Goal: Information Seeking & Learning: Learn about a topic

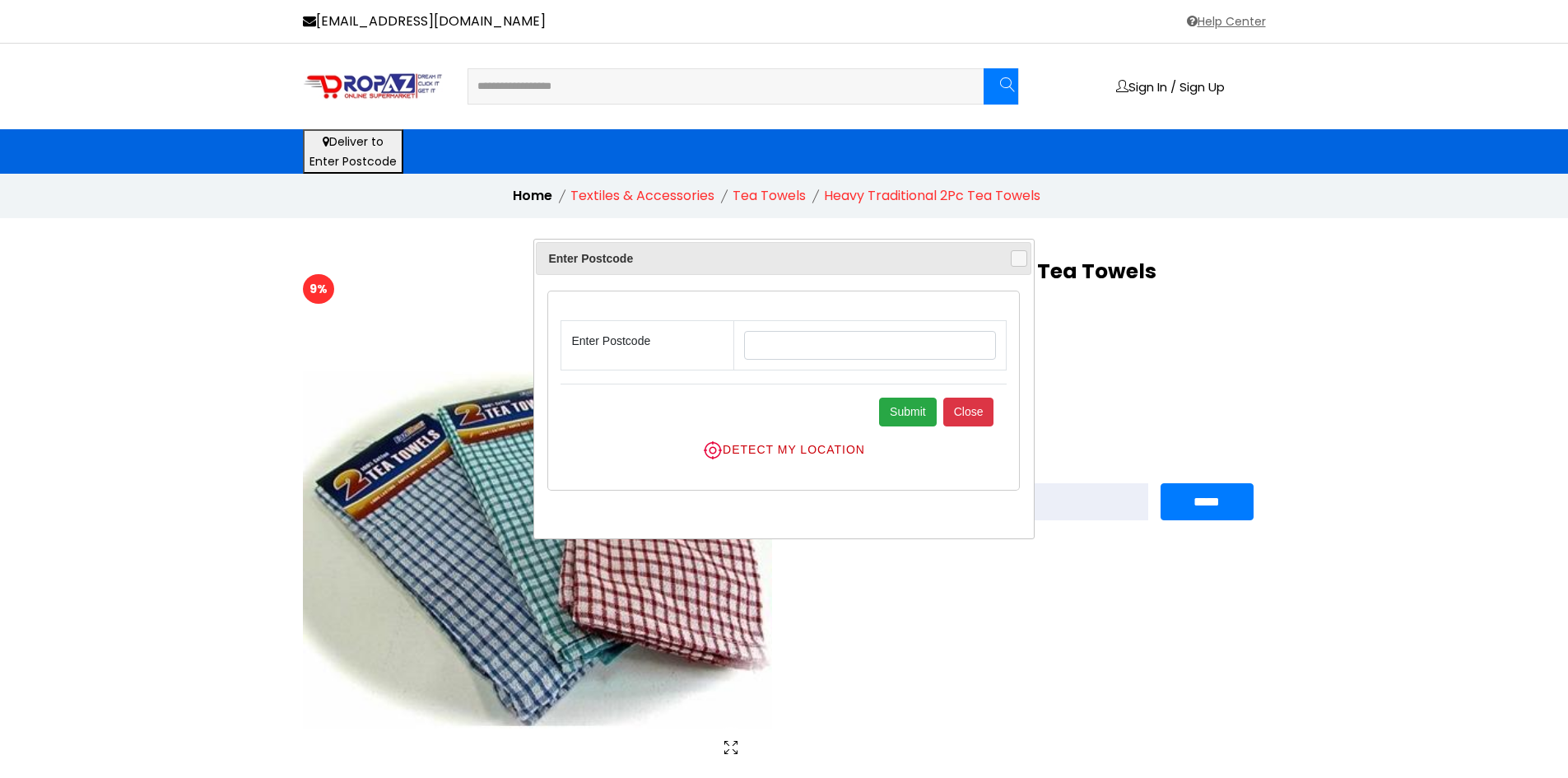
click at [215, 465] on div "9% £ 1.05" at bounding box center [784, 554] width 1568 height 672
click at [1021, 268] on div "Enter Postcode Close" at bounding box center [783, 258] width 495 height 33
click at [1015, 260] on span "button" at bounding box center [1020, 258] width 13 height 13
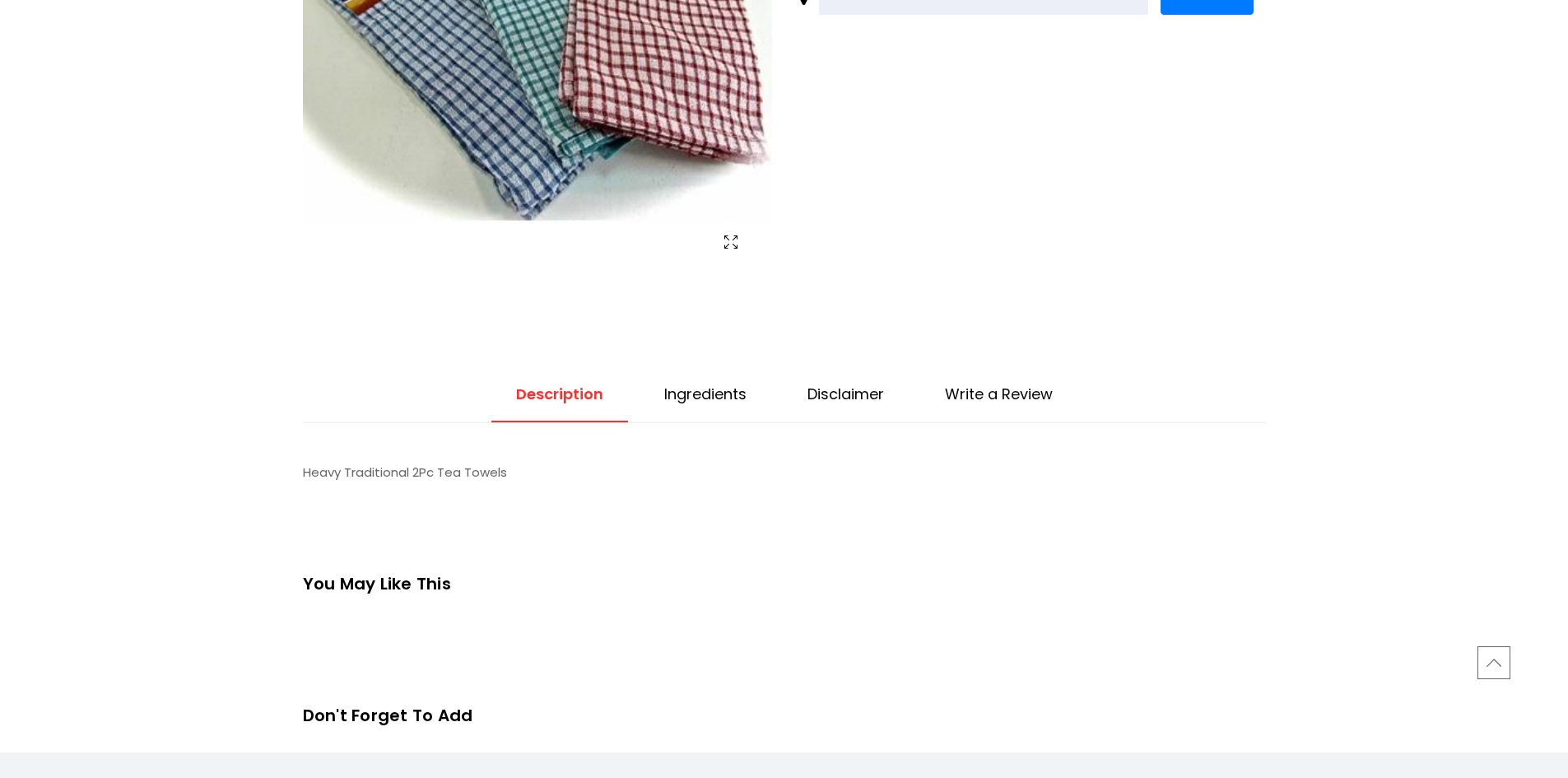
scroll to position [576, 0]
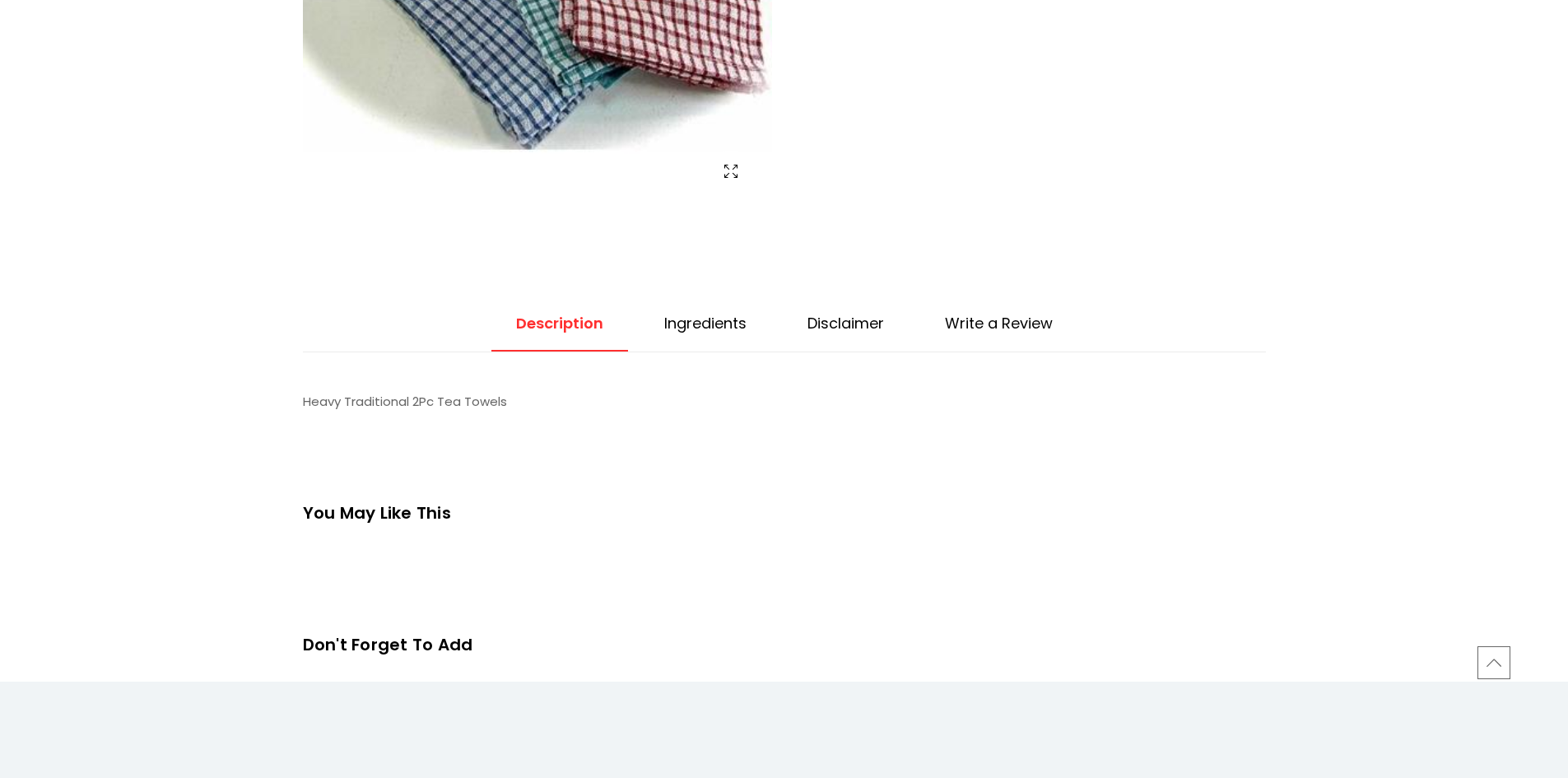
click at [705, 340] on link "Ingredients" at bounding box center [705, 332] width 132 height 38
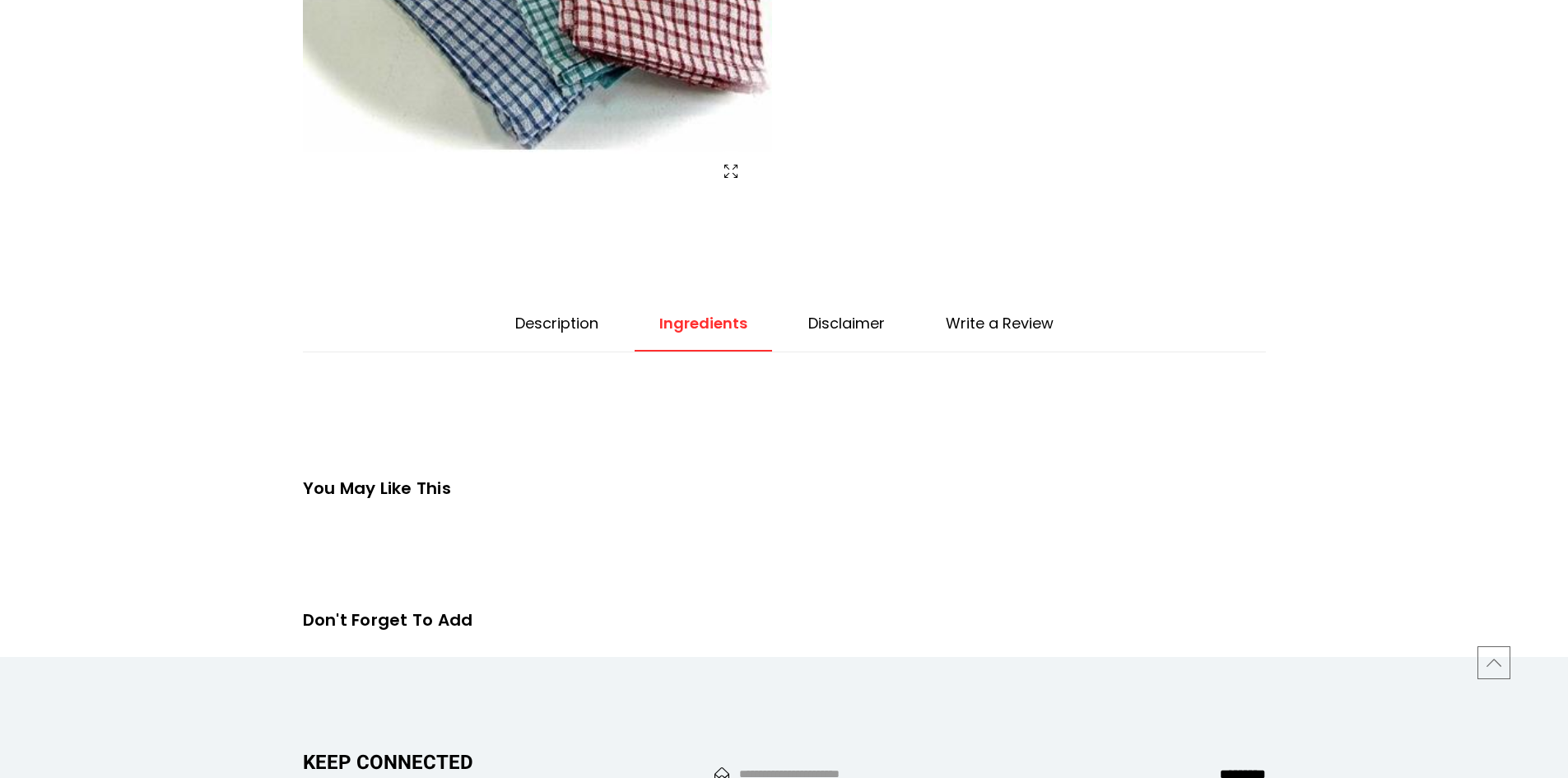
click at [859, 328] on link "Disclaimer" at bounding box center [847, 332] width 126 height 38
click at [1016, 333] on link "Write a Review" at bounding box center [998, 332] width 157 height 38
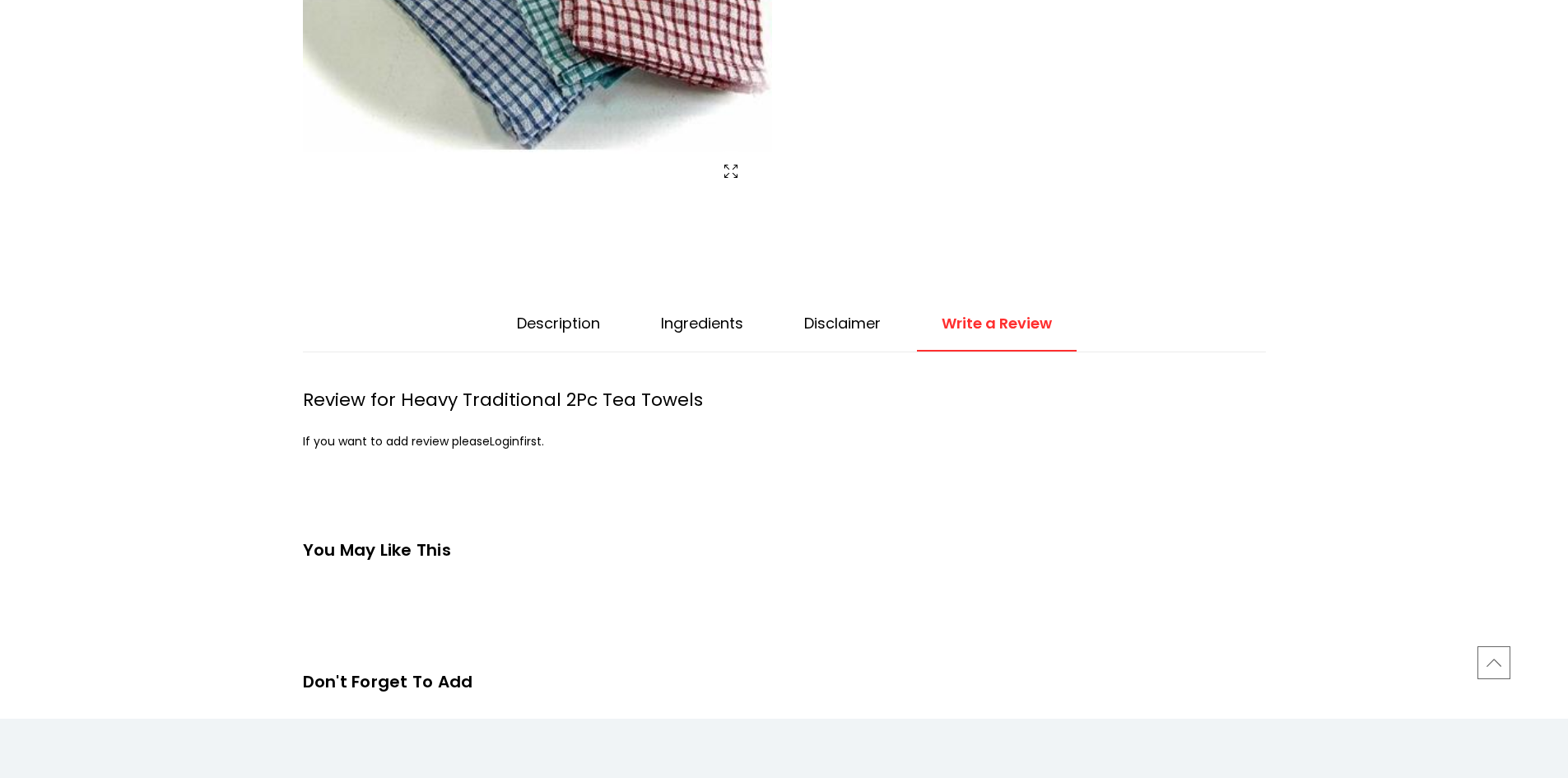
click at [573, 313] on link "Description" at bounding box center [558, 332] width 132 height 38
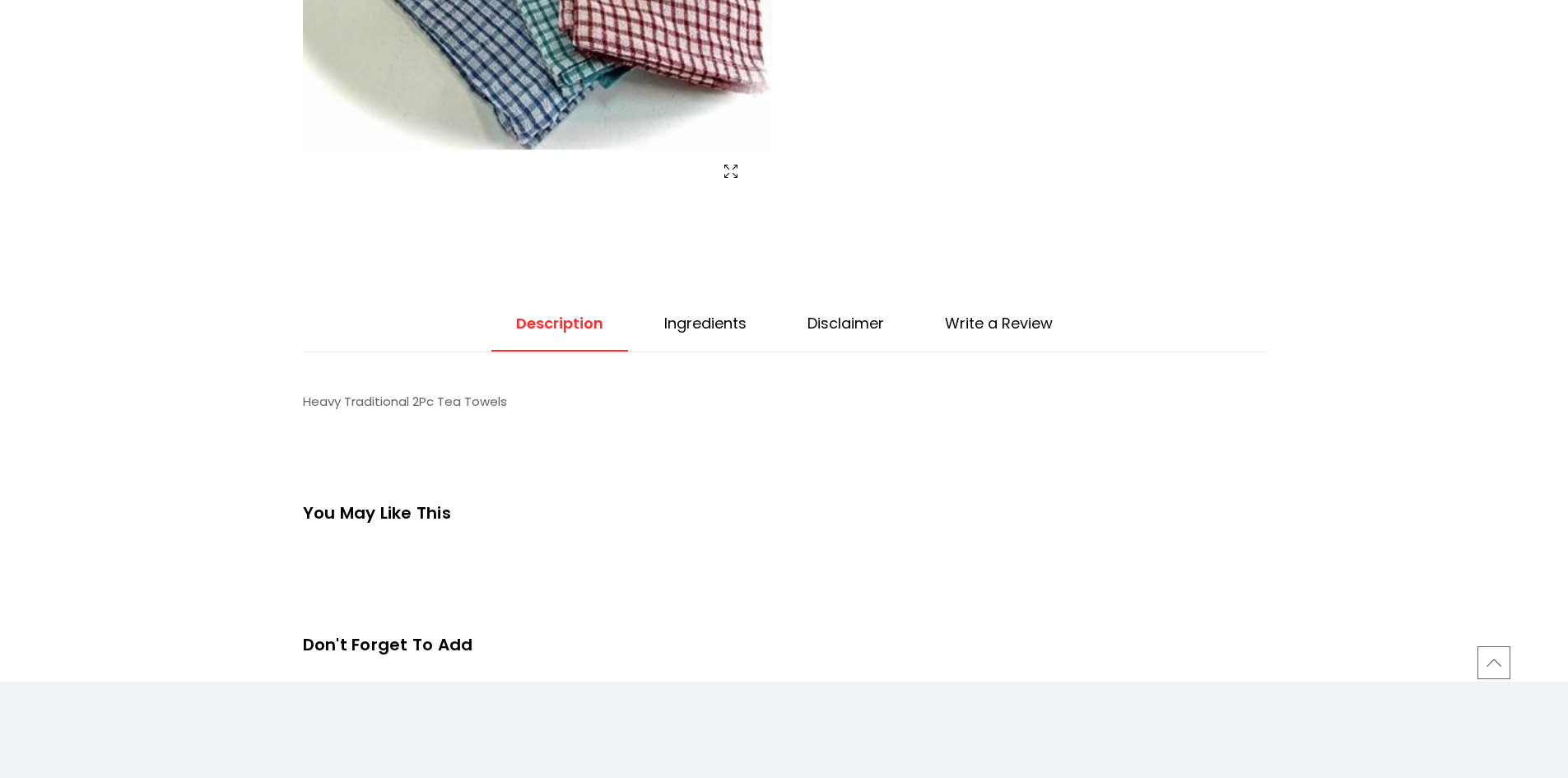
click at [485, 409] on p "Heavy Traditional 2Pc Tea Towels" at bounding box center [785, 402] width 964 height 25
copy div "Heavy Traditional 2Pc Tea Towels Review for Heavy Traditional 2Pc Tea Towels If…"
